Goal: Task Accomplishment & Management: Manage account settings

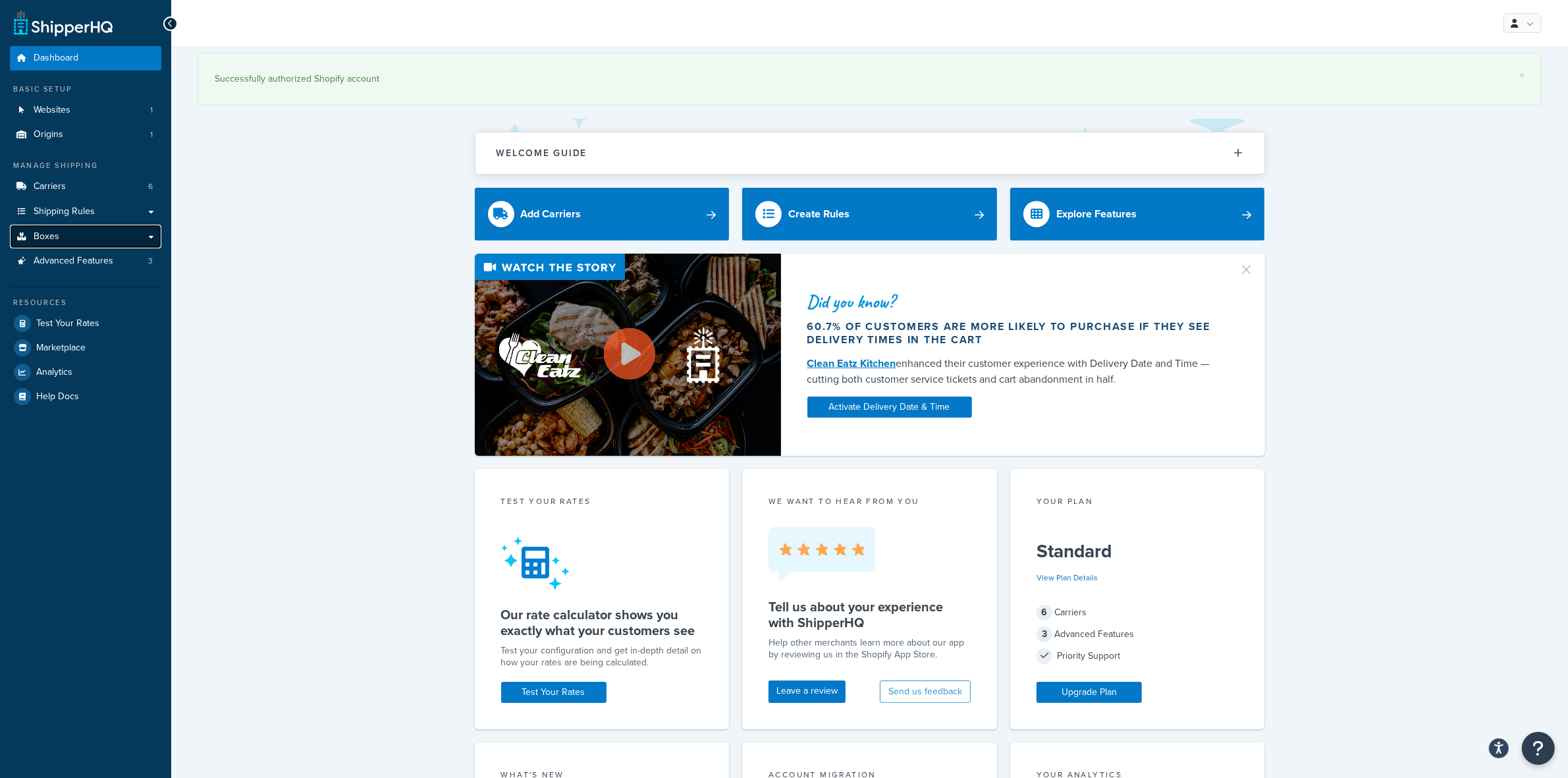
click at [73, 234] on link "Boxes" at bounding box center [85, 236] width 152 height 25
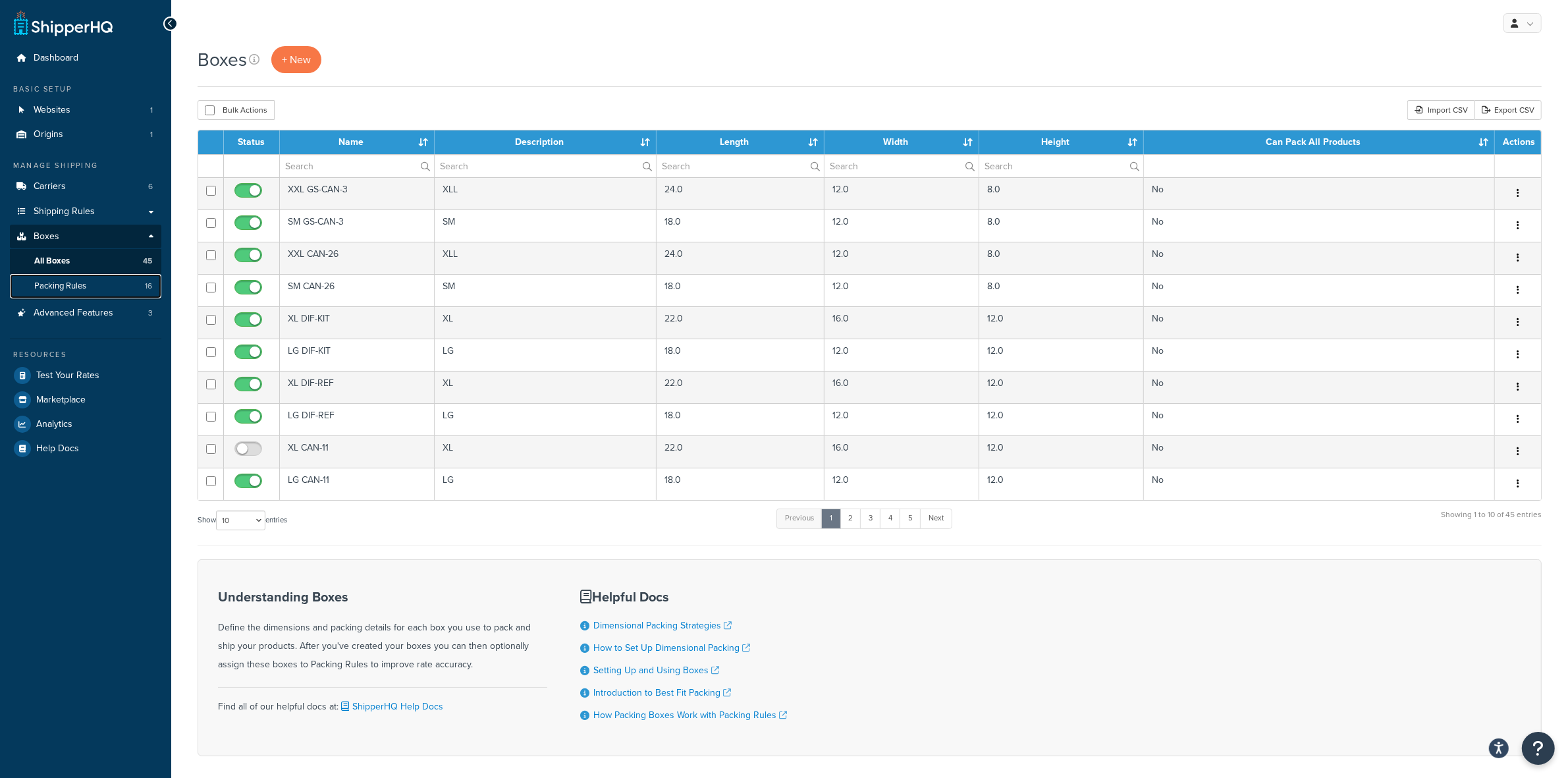
click at [71, 288] on span "Packing Rules" at bounding box center [60, 286] width 52 height 11
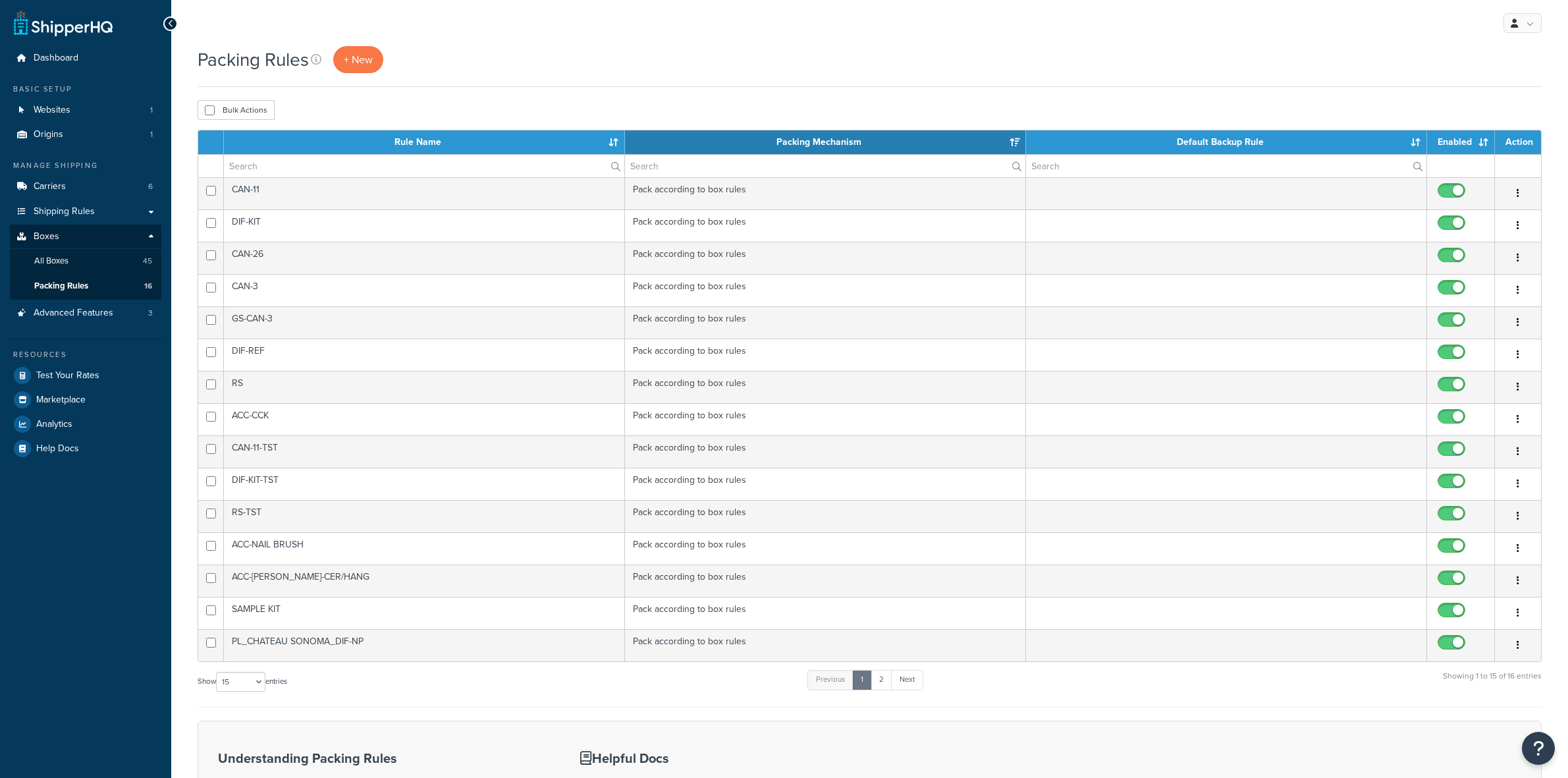
select select "15"
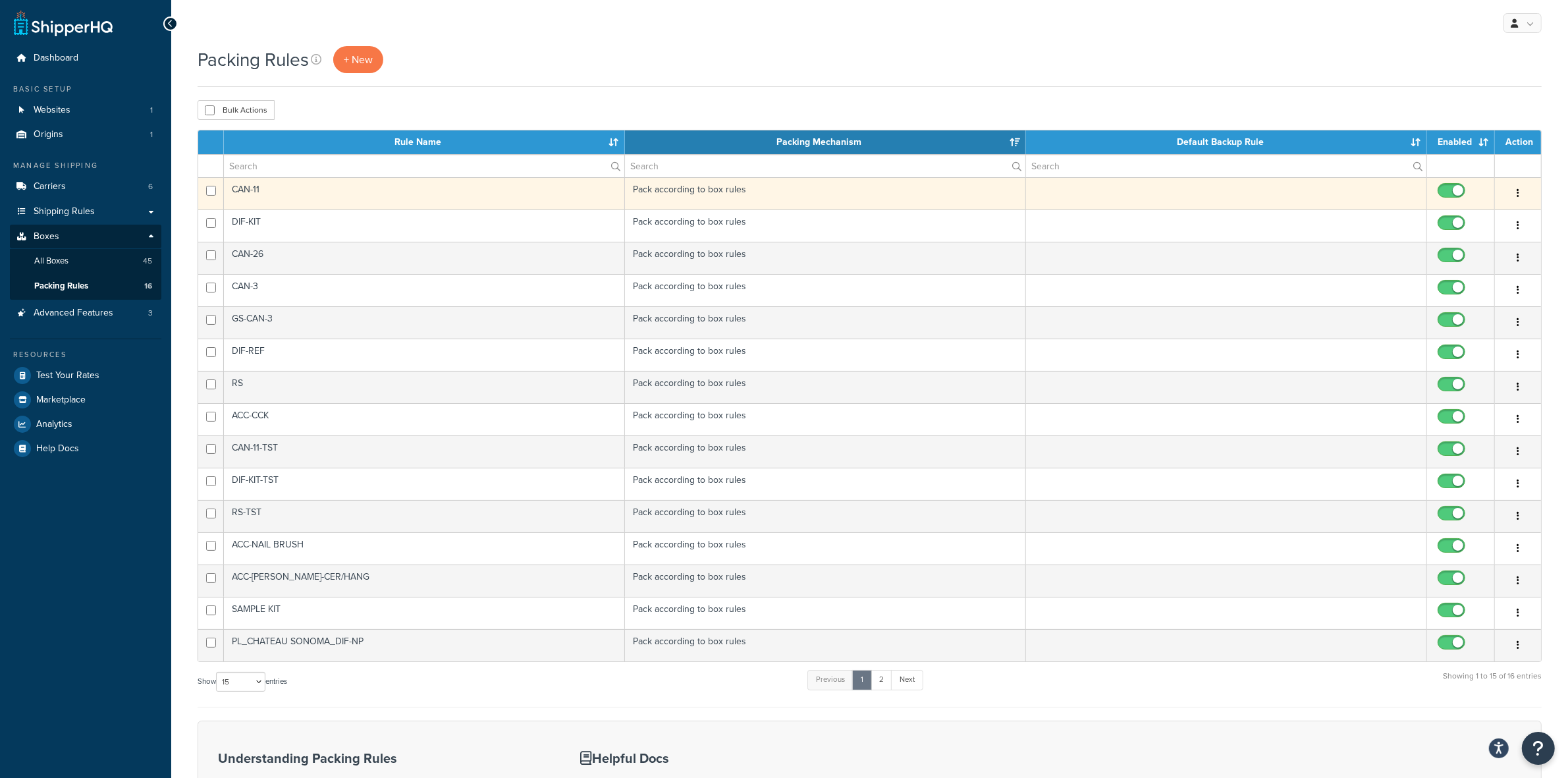
click at [250, 193] on td "CAN-11" at bounding box center [424, 193] width 401 height 32
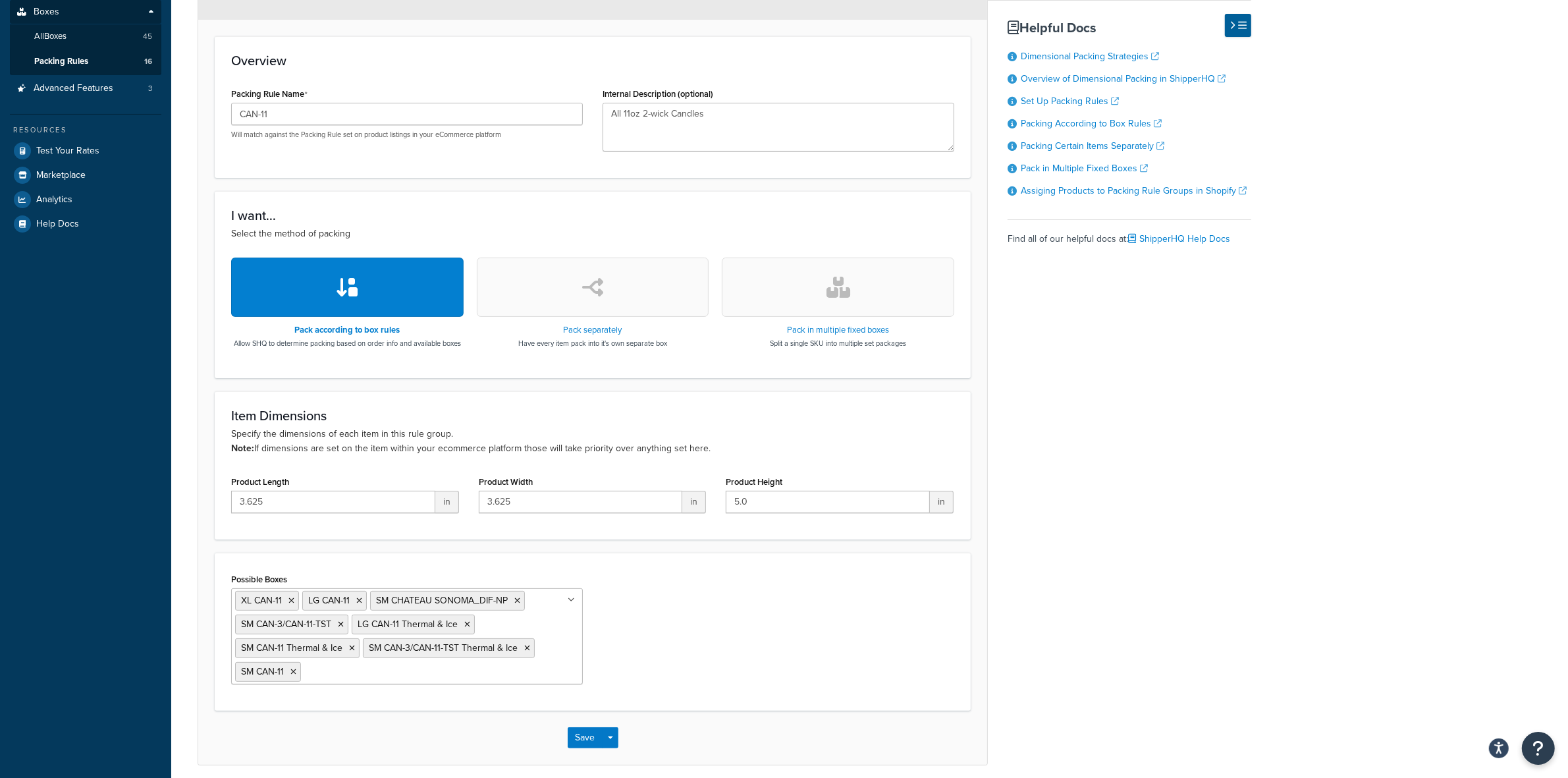
scroll to position [247, 0]
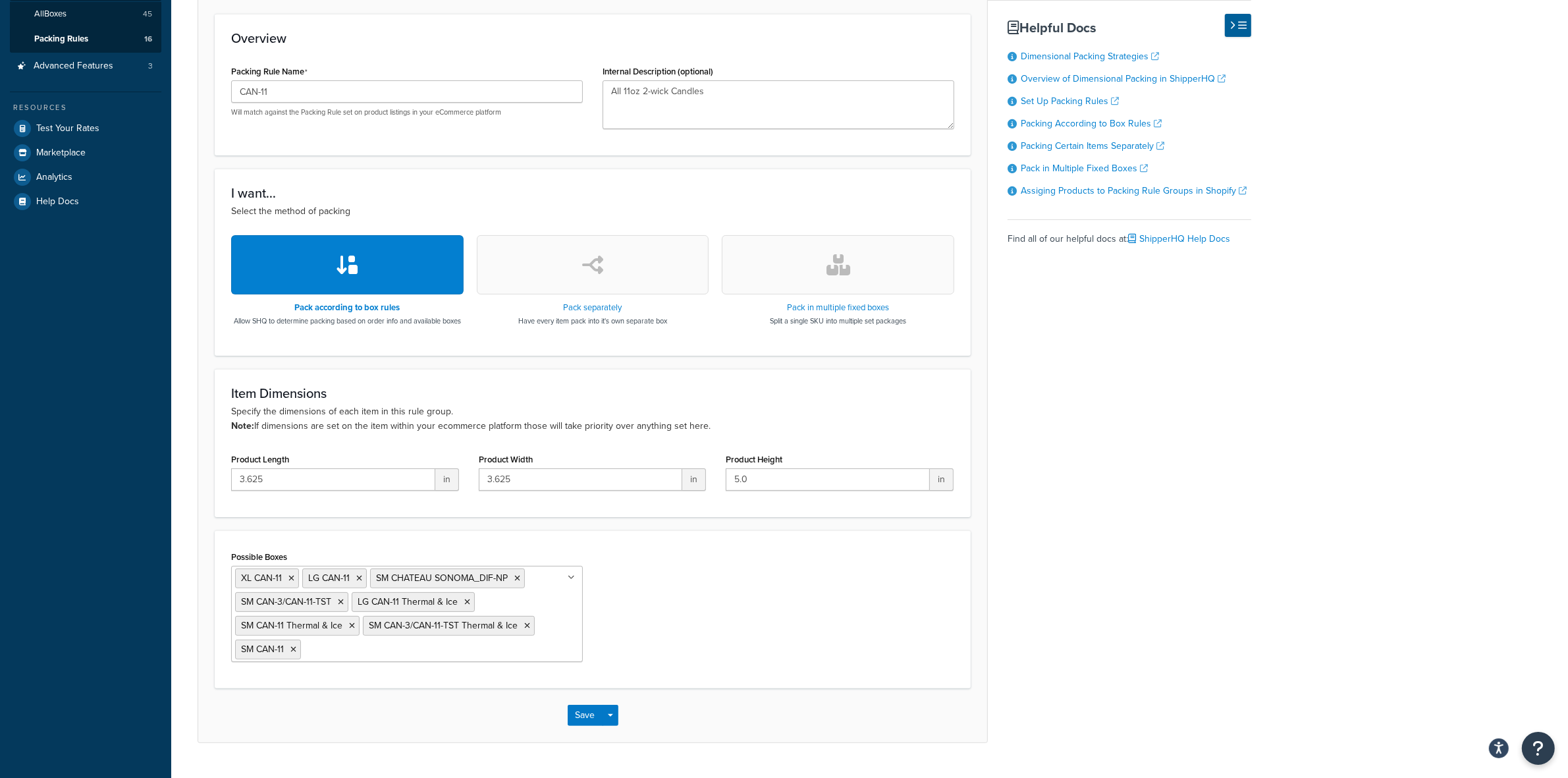
click at [1210, 712] on div "Basic Optional Packing rules allow you to define how you would like to pack pro…" at bounding box center [724, 308] width 1054 height 870
